Goal: Information Seeking & Learning: Learn about a topic

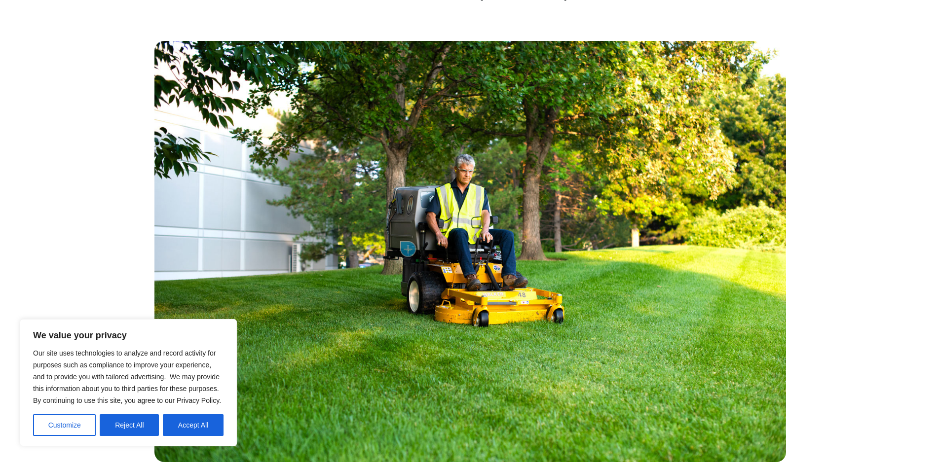
scroll to position [444, 0]
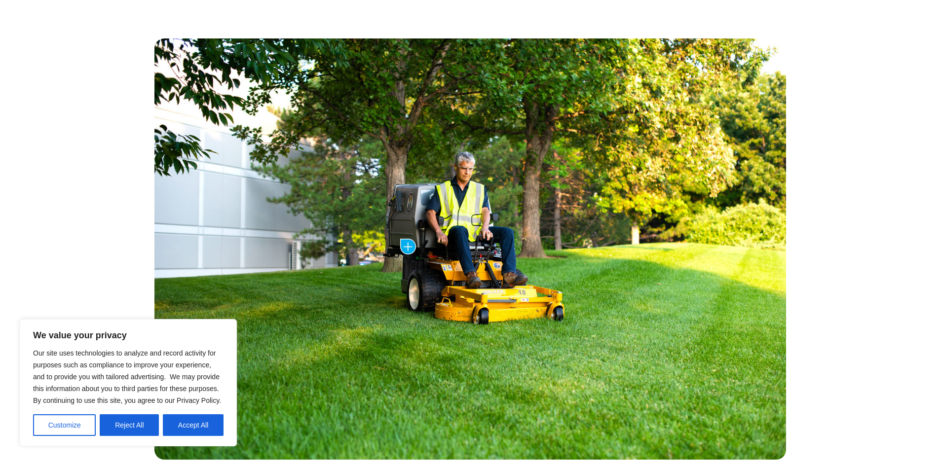
click at [136, 419] on button "Reject All" at bounding box center [129, 426] width 59 height 22
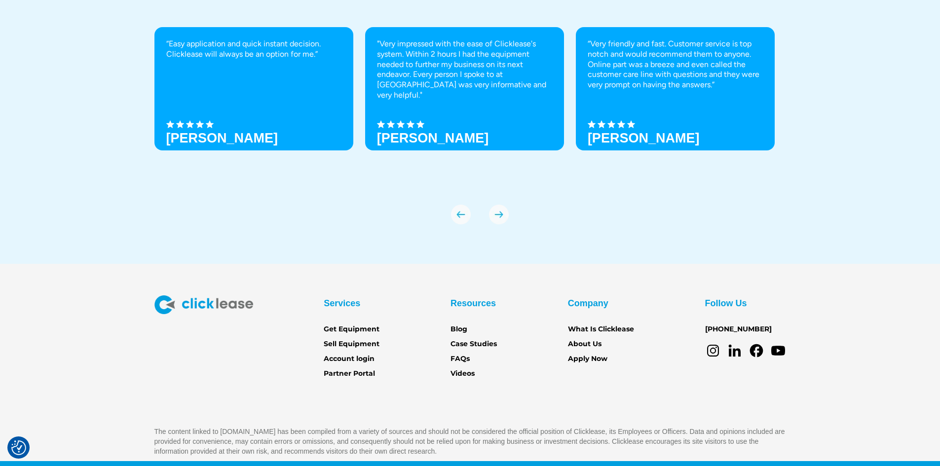
scroll to position [3466, 0]
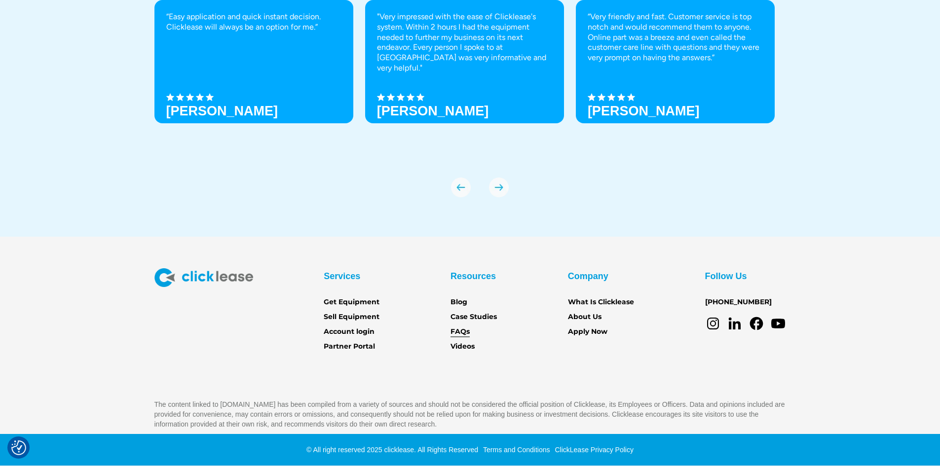
click at [453, 332] on link "FAQs" at bounding box center [460, 332] width 19 height 11
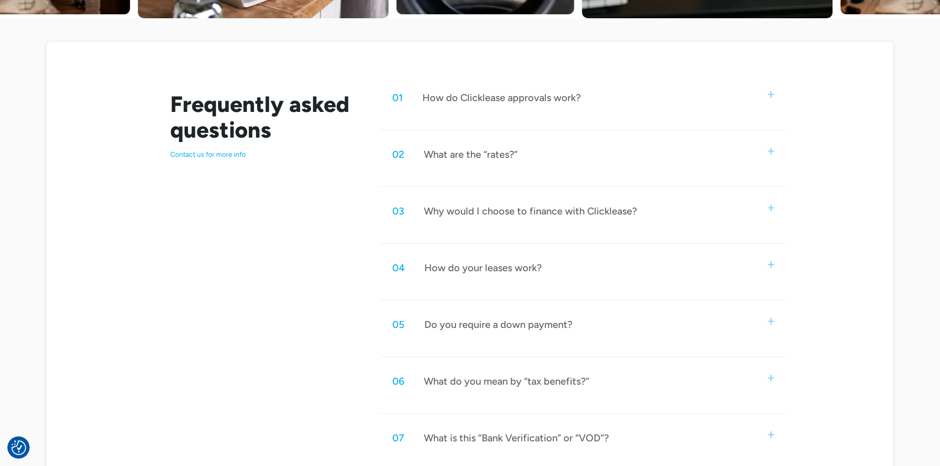
scroll to position [494, 0]
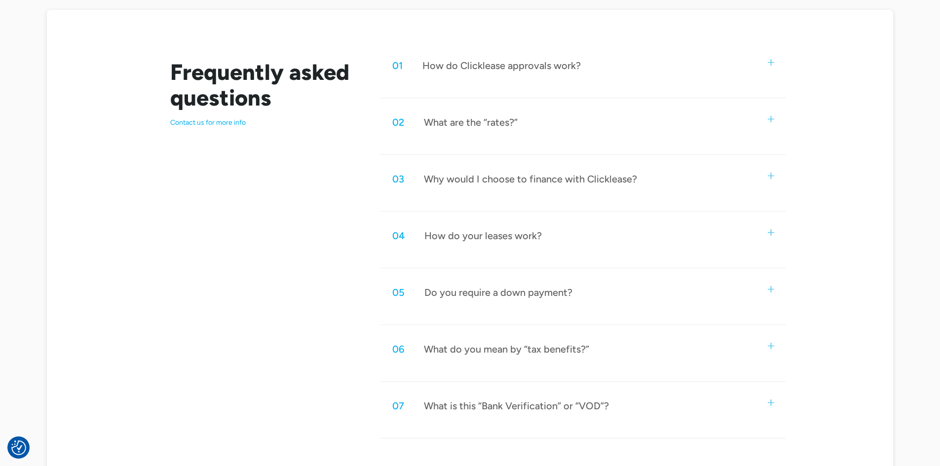
click at [769, 64] on img at bounding box center [771, 62] width 6 height 6
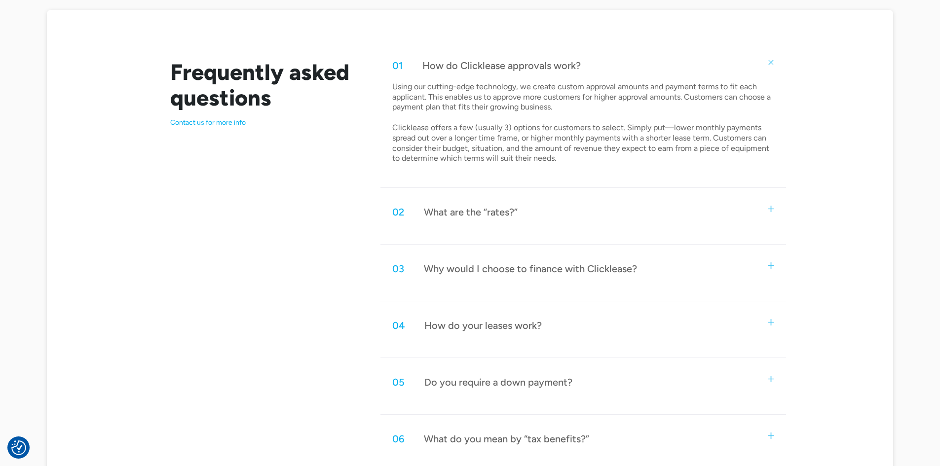
click at [773, 209] on img at bounding box center [771, 209] width 6 height 6
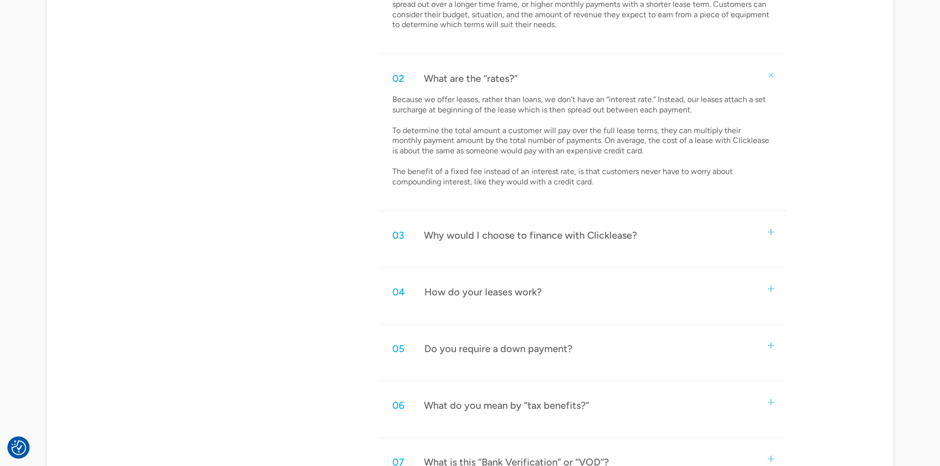
scroll to position [691, 0]
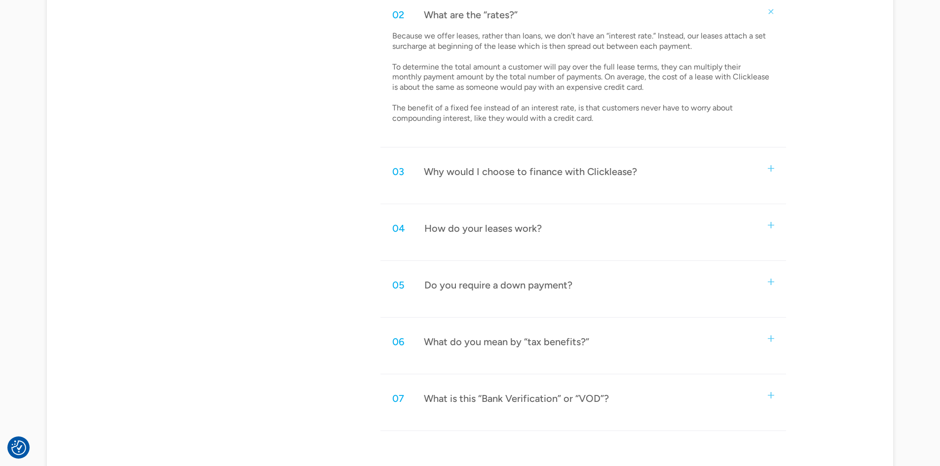
click at [771, 224] on img at bounding box center [771, 225] width 6 height 6
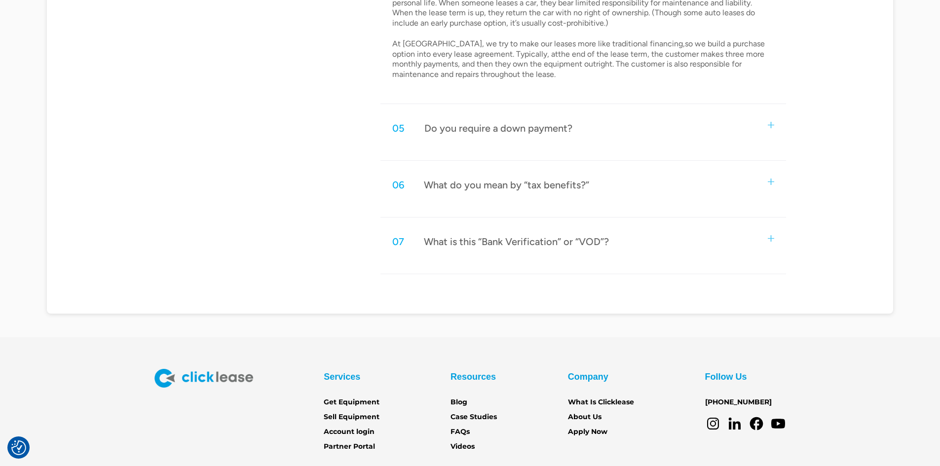
scroll to position [1036, 0]
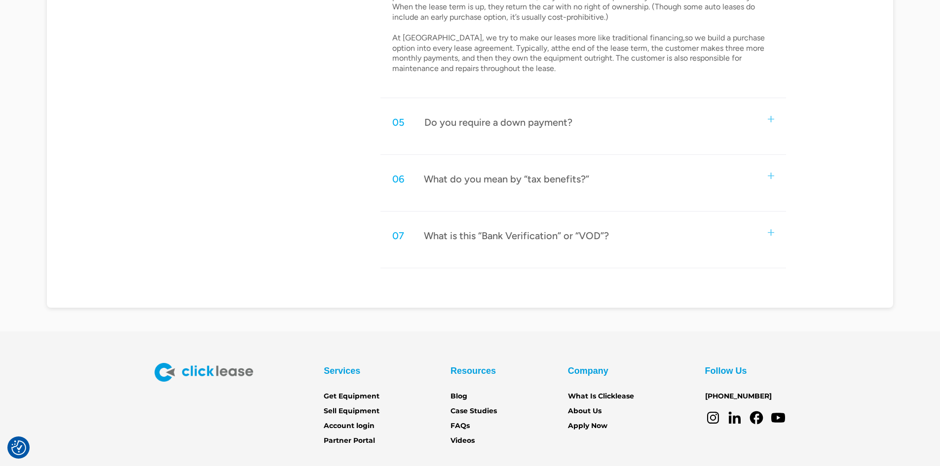
click at [770, 235] on img at bounding box center [771, 232] width 6 height 6
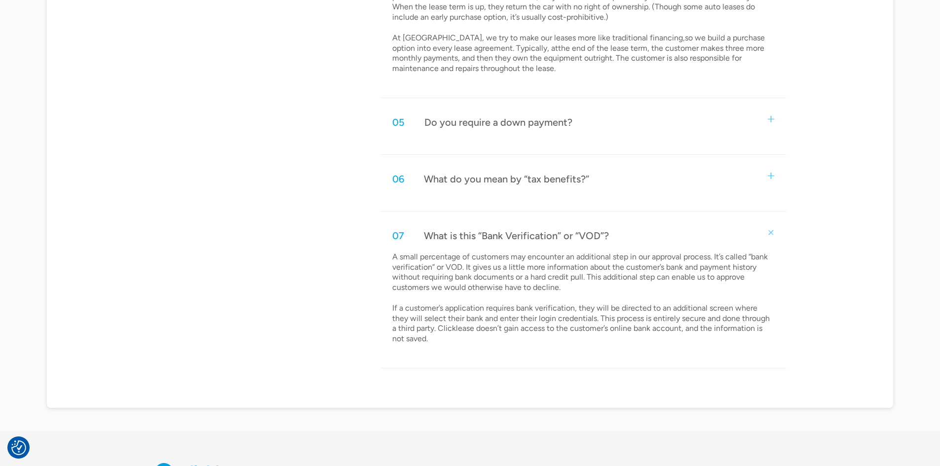
click at [773, 176] on img at bounding box center [771, 176] width 6 height 6
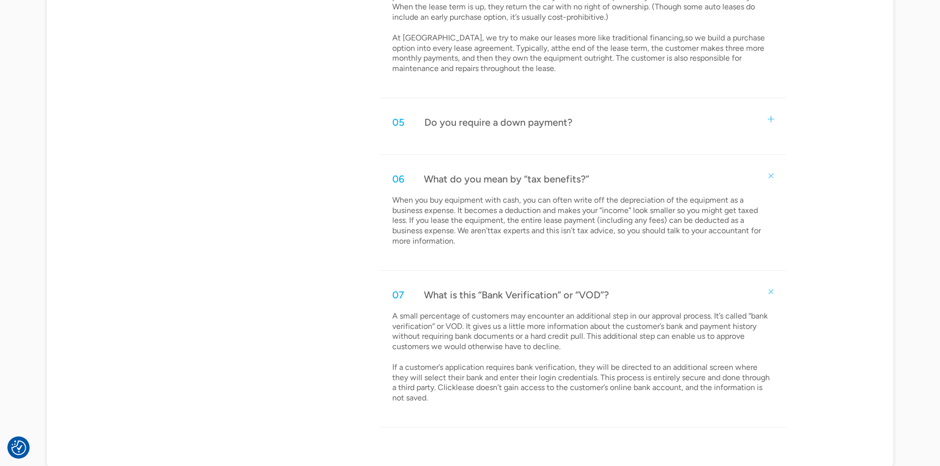
click at [773, 121] on img at bounding box center [771, 119] width 6 height 6
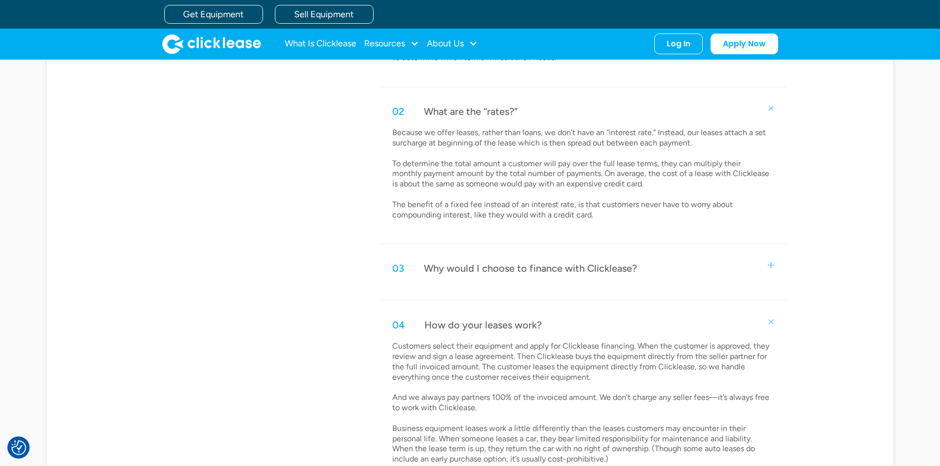
scroll to position [590, 0]
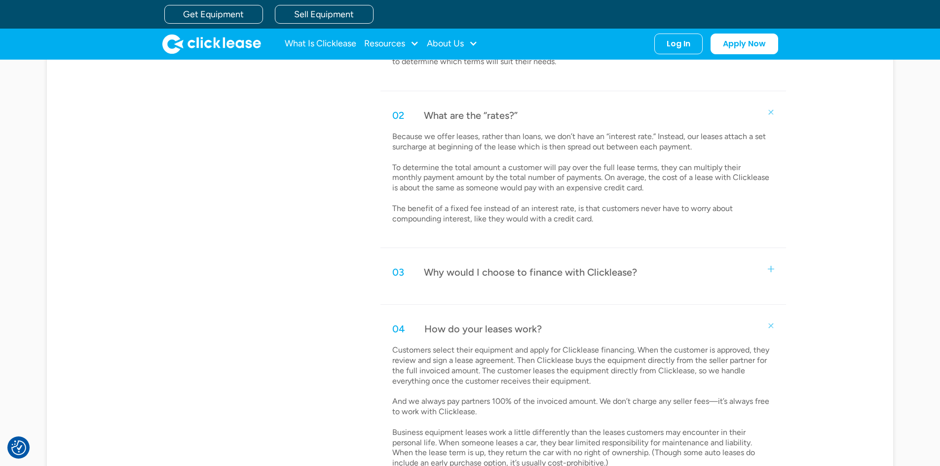
click at [771, 267] on img at bounding box center [771, 269] width 6 height 6
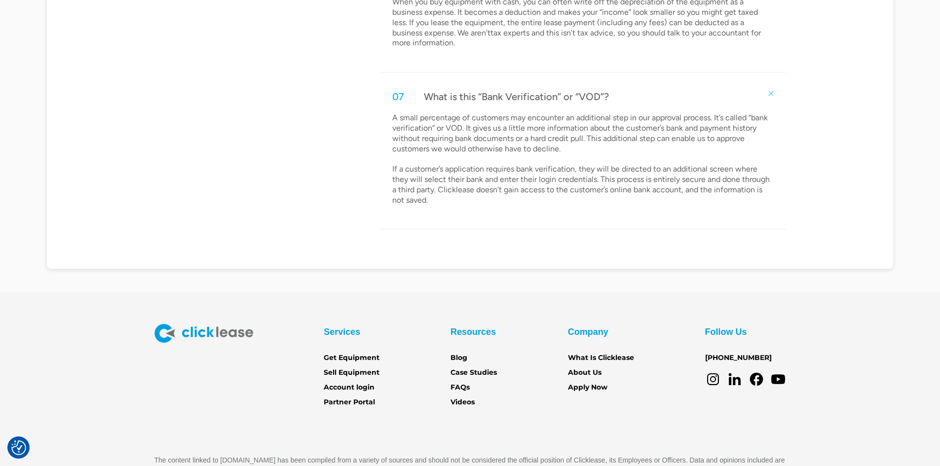
scroll to position [1491, 0]
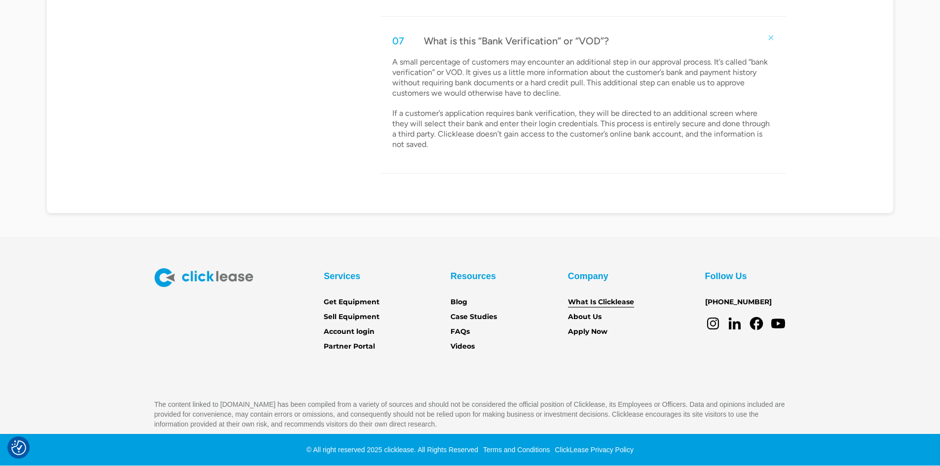
click at [590, 304] on link "What Is Clicklease" at bounding box center [601, 302] width 66 height 11
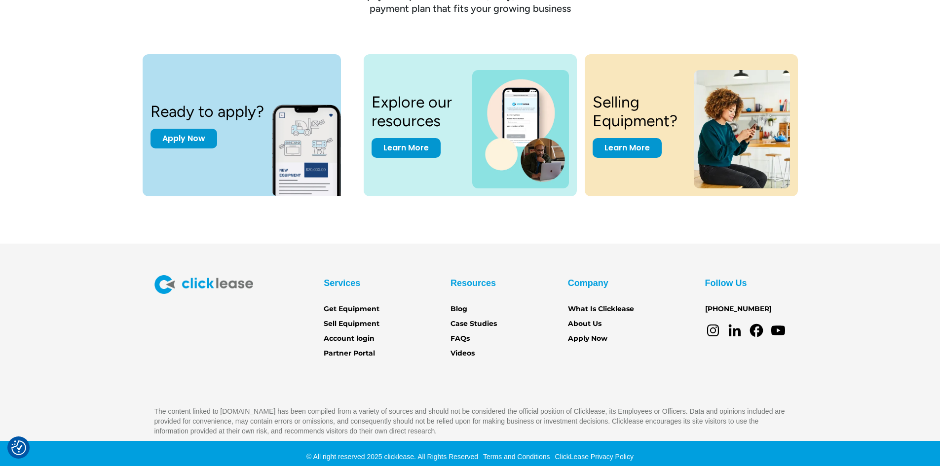
scroll to position [1353, 0]
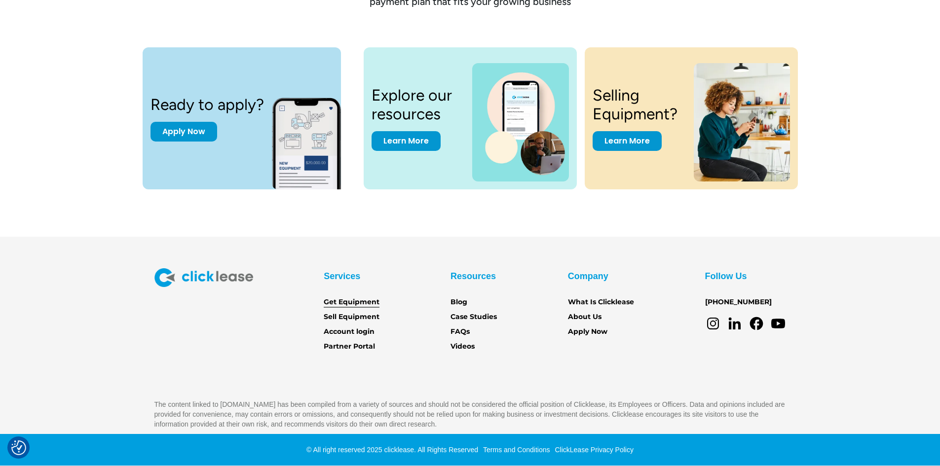
click at [365, 305] on link "Get Equipment" at bounding box center [352, 302] width 56 height 11
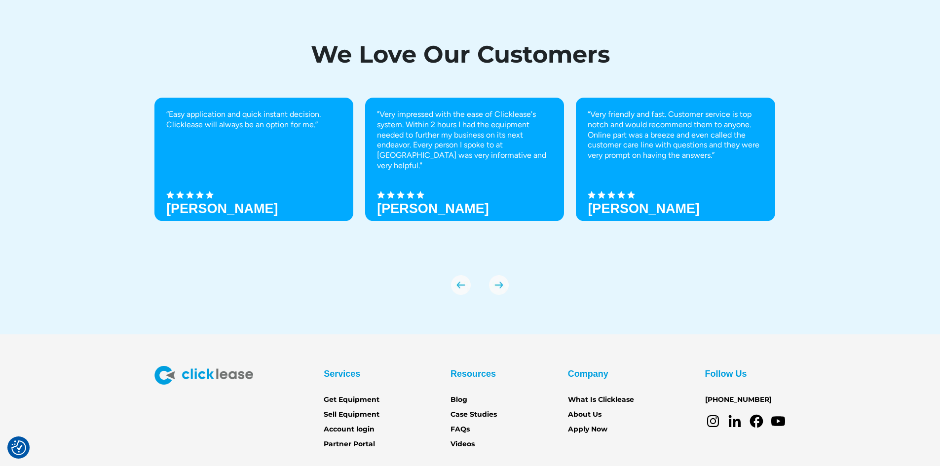
scroll to position [3466, 0]
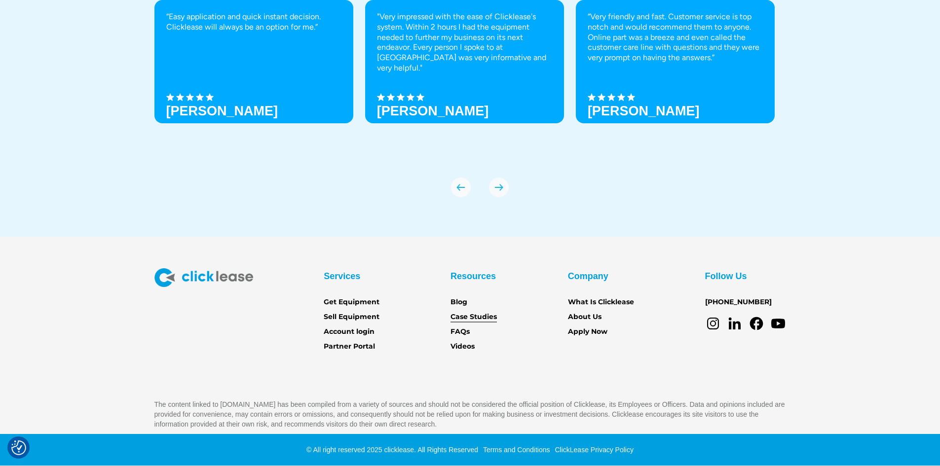
click at [473, 318] on link "Case Studies" at bounding box center [474, 317] width 46 height 11
